Goal: Task Accomplishment & Management: Use online tool/utility

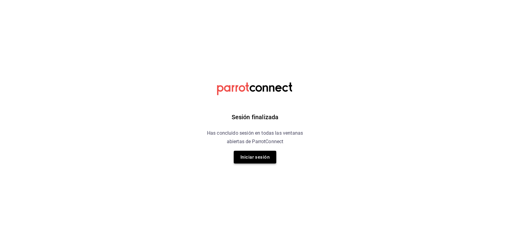
click at [247, 156] on button "Iniciar sesión" at bounding box center [255, 157] width 42 height 13
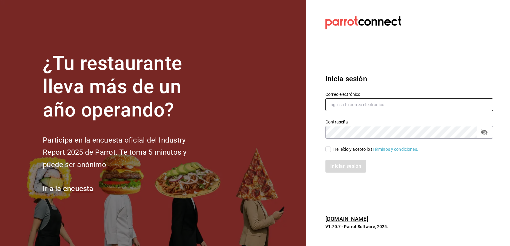
type input "[EMAIL_ADDRESS][DOMAIN_NAME]"
click at [332, 147] on span "He leído y acepto los Términos y condiciones." at bounding box center [374, 149] width 87 height 6
click at [331, 147] on input "He leído y acepto los Términos y condiciones." at bounding box center [327, 149] width 5 height 5
checkbox input "true"
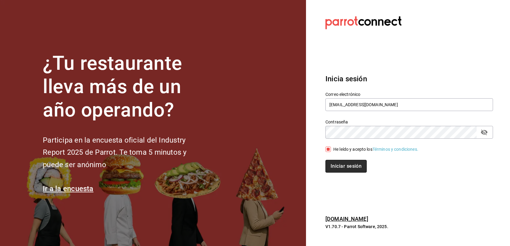
click at [337, 172] on button "Iniciar sesión" at bounding box center [345, 166] width 41 height 13
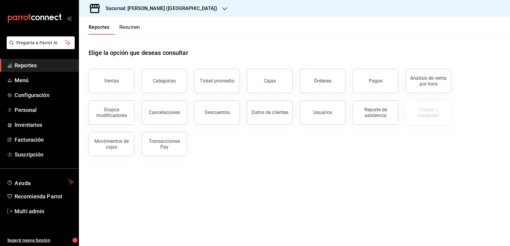
click at [187, 12] on div "Sucursal: [PERSON_NAME] ([GEOGRAPHIC_DATA])" at bounding box center [157, 8] width 146 height 17
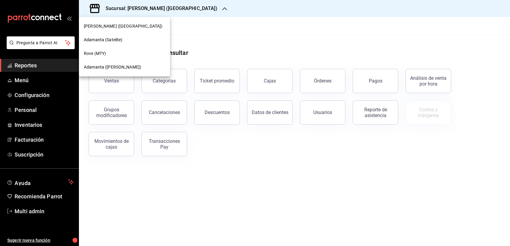
click at [111, 67] on span "Adamanta ([PERSON_NAME])" at bounding box center [112, 67] width 57 height 6
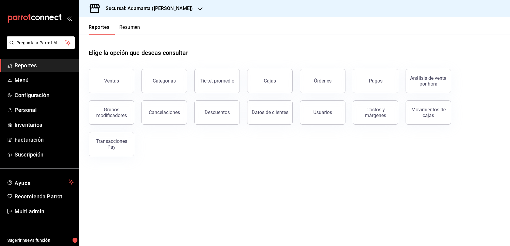
click at [121, 86] on button "Ventas" at bounding box center [111, 81] width 45 height 24
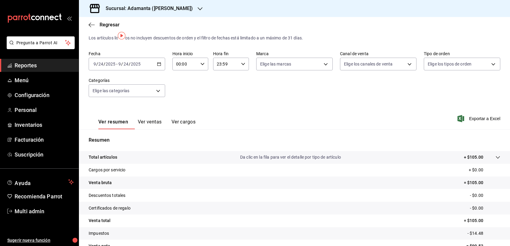
scroll to position [29, 0]
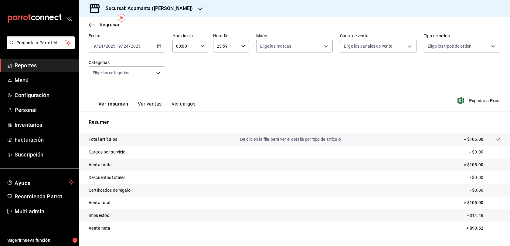
click at [156, 52] on div "[DATE] [DATE] - [DATE] [DATE]" at bounding box center [127, 46] width 76 height 13
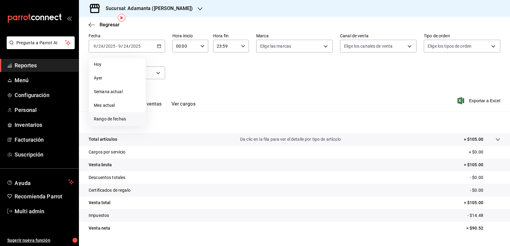
click at [118, 126] on li "Rango de fechas" at bounding box center [117, 119] width 57 height 14
click at [174, 132] on button "23" at bounding box center [169, 126] width 11 height 11
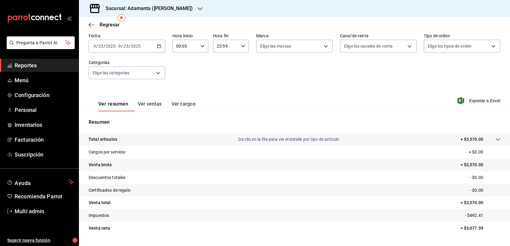
scroll to position [65, 0]
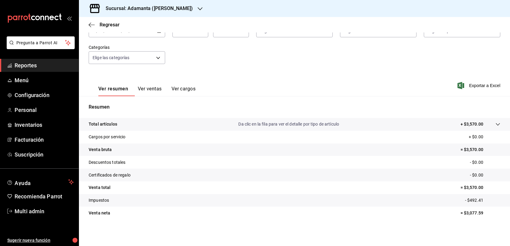
click at [162, 86] on button "Ver ventas" at bounding box center [150, 91] width 24 height 10
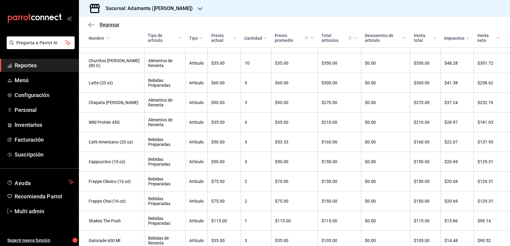
scroll to position [118, 0]
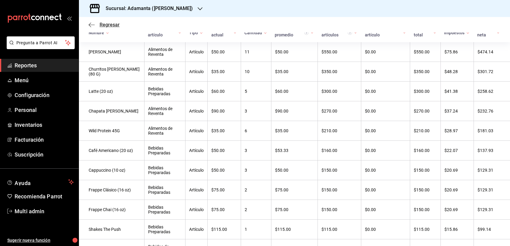
click at [114, 28] on span "Regresar" at bounding box center [109, 25] width 20 height 6
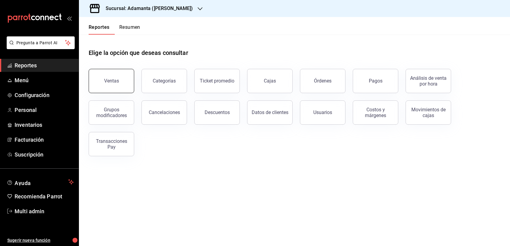
click at [126, 85] on button "Ventas" at bounding box center [111, 81] width 45 height 24
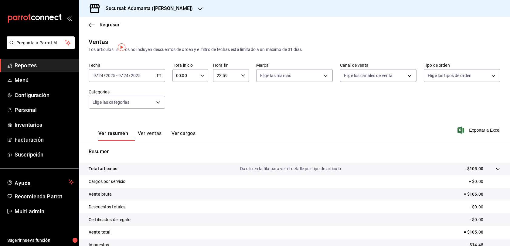
scroll to position [0, 0]
click at [107, 28] on span "Regresar" at bounding box center [109, 25] width 20 height 6
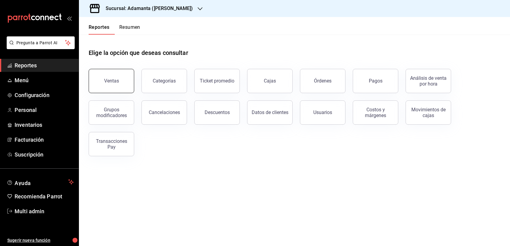
click at [129, 93] on button "Ventas" at bounding box center [111, 81] width 45 height 24
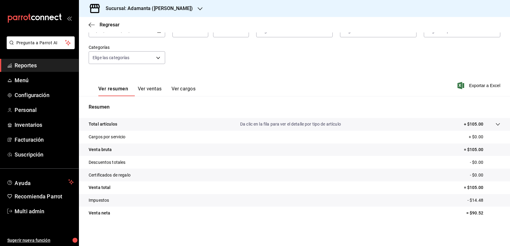
scroll to position [65, 0]
click at [161, 86] on button "Ver ventas" at bounding box center [150, 91] width 24 height 10
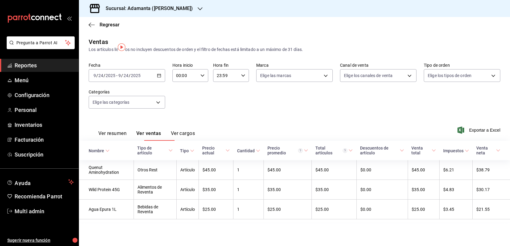
scroll to position [23, 0]
click at [126, 130] on button "Ver resumen" at bounding box center [112, 135] width 28 height 10
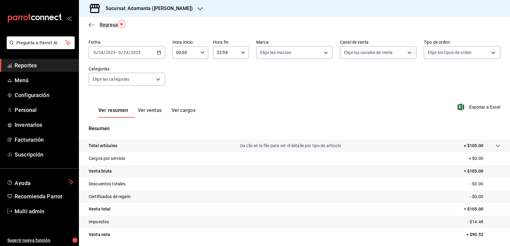
click at [109, 28] on span "Regresar" at bounding box center [109, 25] width 20 height 6
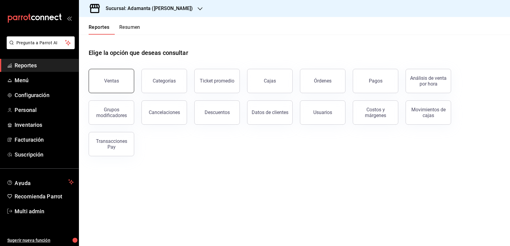
click at [120, 93] on button "Ventas" at bounding box center [111, 81] width 45 height 24
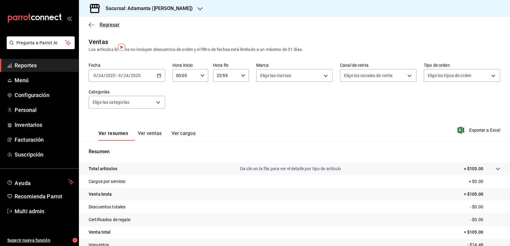
click at [111, 27] on span "Regresar" at bounding box center [109, 25] width 20 height 6
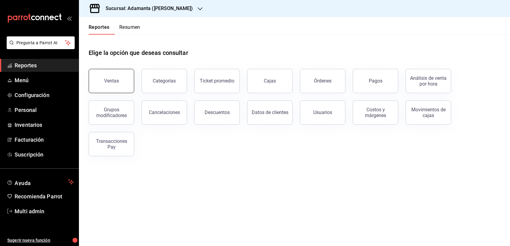
click at [129, 89] on button "Ventas" at bounding box center [111, 81] width 45 height 24
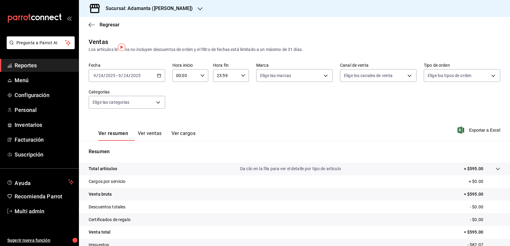
click at [162, 140] on button "Ver ventas" at bounding box center [150, 135] width 24 height 10
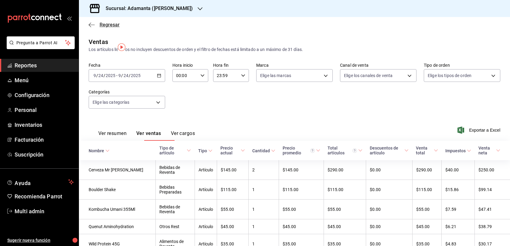
click at [110, 28] on span "Regresar" at bounding box center [109, 25] width 20 height 6
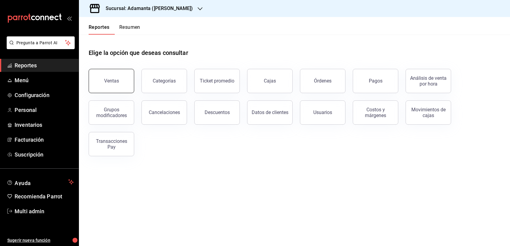
click at [109, 84] on div "Ventas" at bounding box center [111, 81] width 15 height 6
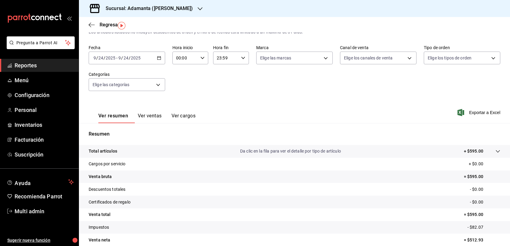
scroll to position [41, 0]
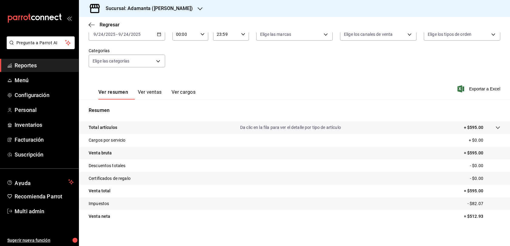
click at [162, 99] on button "Ver ventas" at bounding box center [150, 94] width 24 height 10
